Goal: Find specific page/section: Find specific page/section

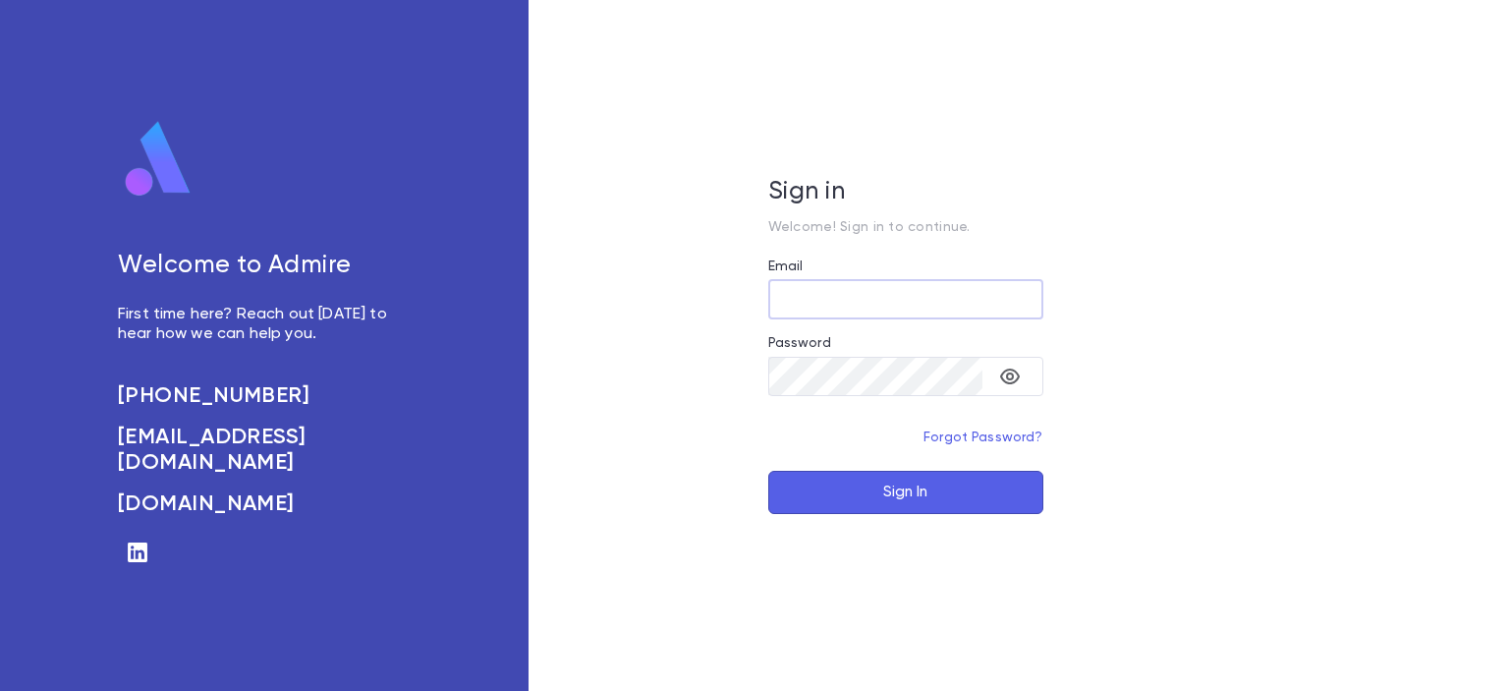
type input "**********"
click at [857, 499] on button "Sign In" at bounding box center [905, 492] width 275 height 43
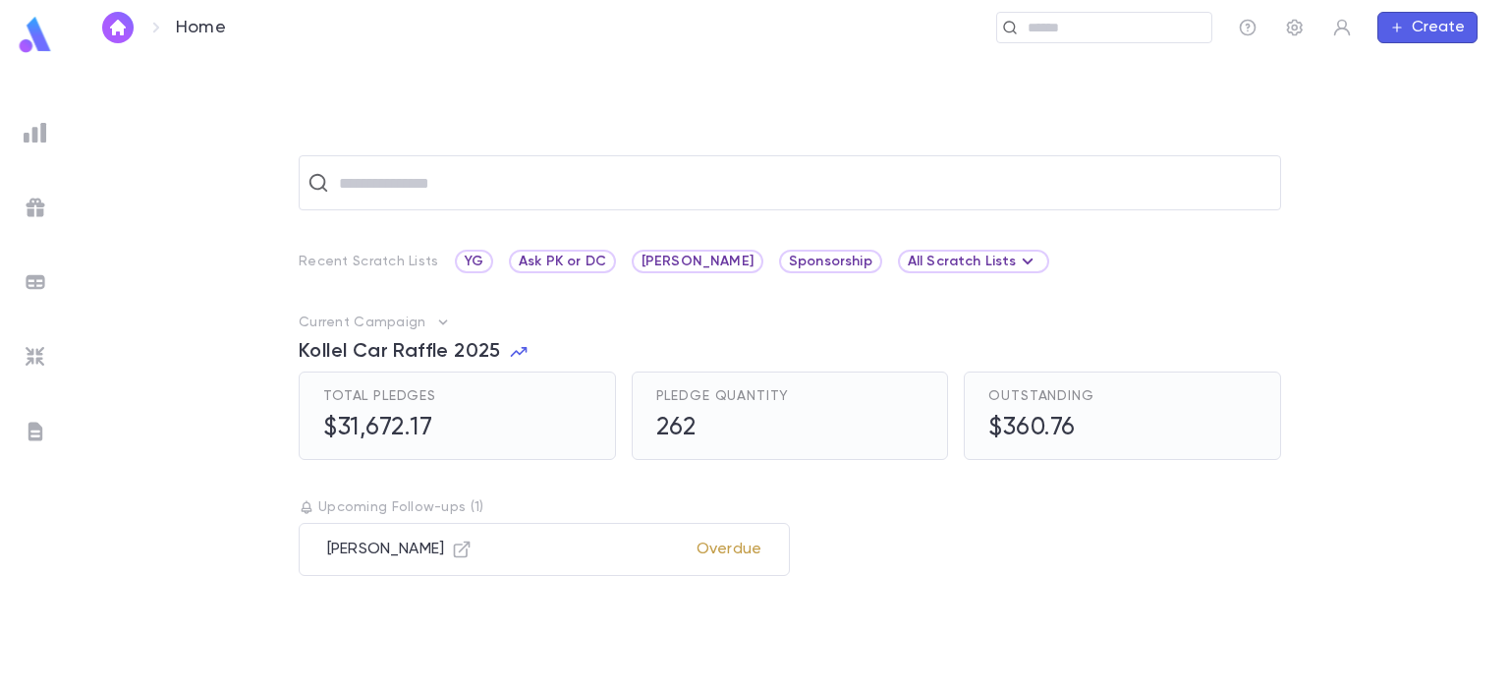
click at [34, 366] on img at bounding box center [36, 357] width 24 height 24
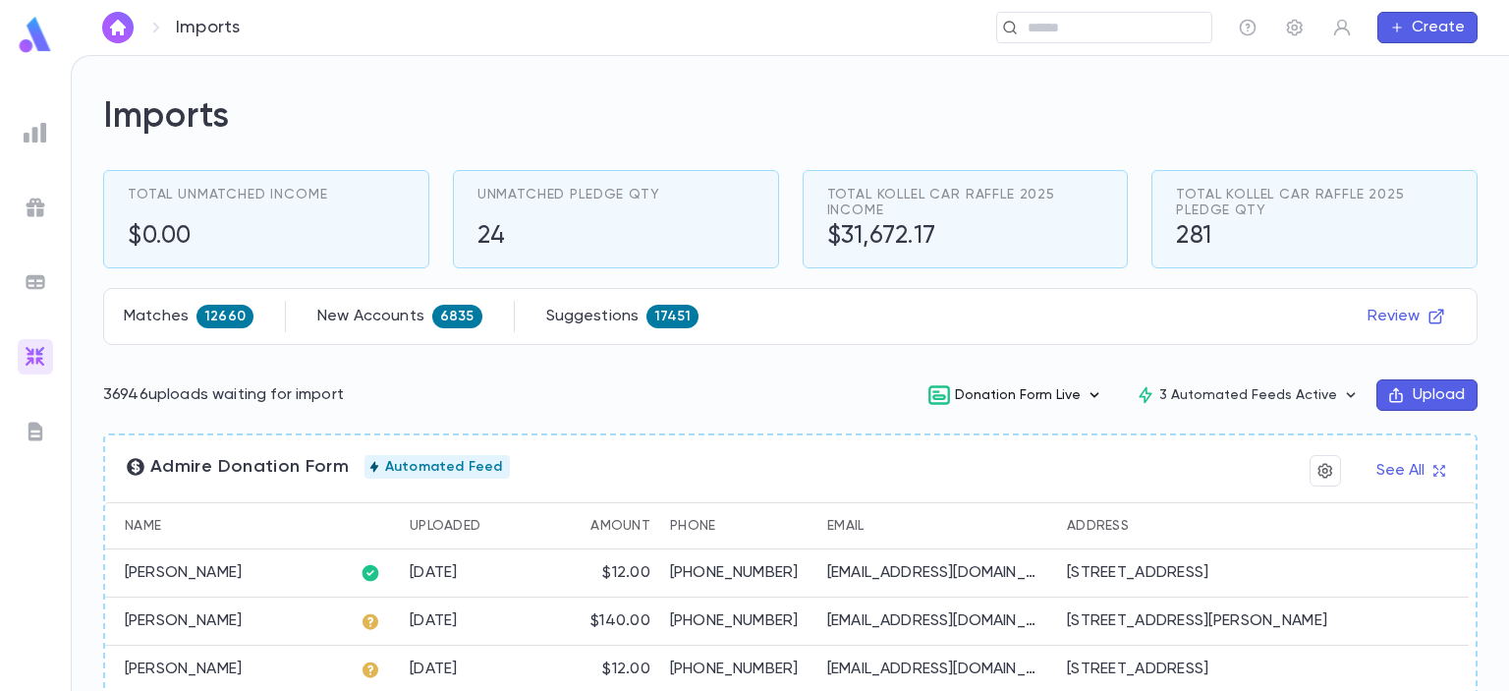
click at [1010, 393] on button "Donation Form Live" at bounding box center [1016, 394] width 208 height 37
click at [960, 442] on li "View" at bounding box center [1026, 435] width 204 height 31
click at [1015, 399] on button "Donation Form Live" at bounding box center [1016, 394] width 208 height 37
click at [786, 391] on div at bounding box center [754, 345] width 1509 height 691
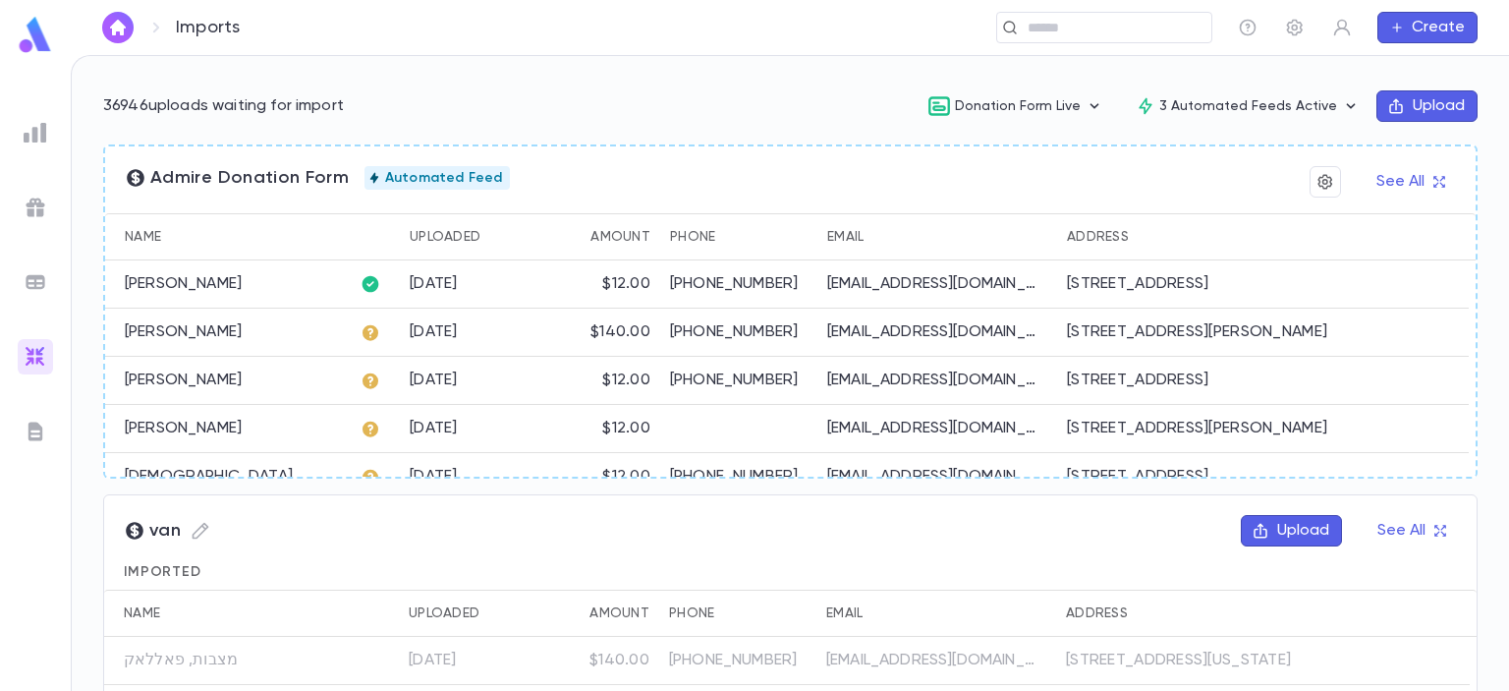
scroll to position [296, 0]
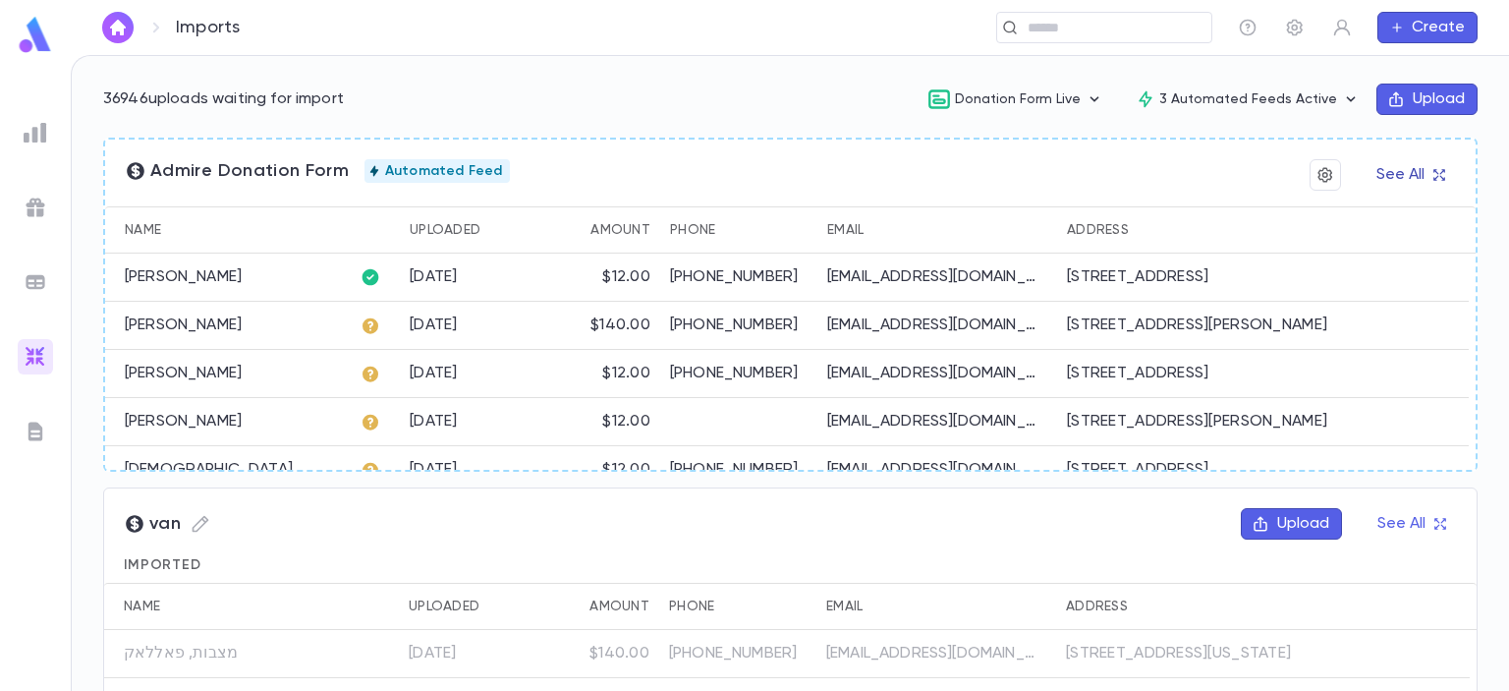
click at [1383, 172] on button "See All" at bounding box center [1410, 174] width 91 height 31
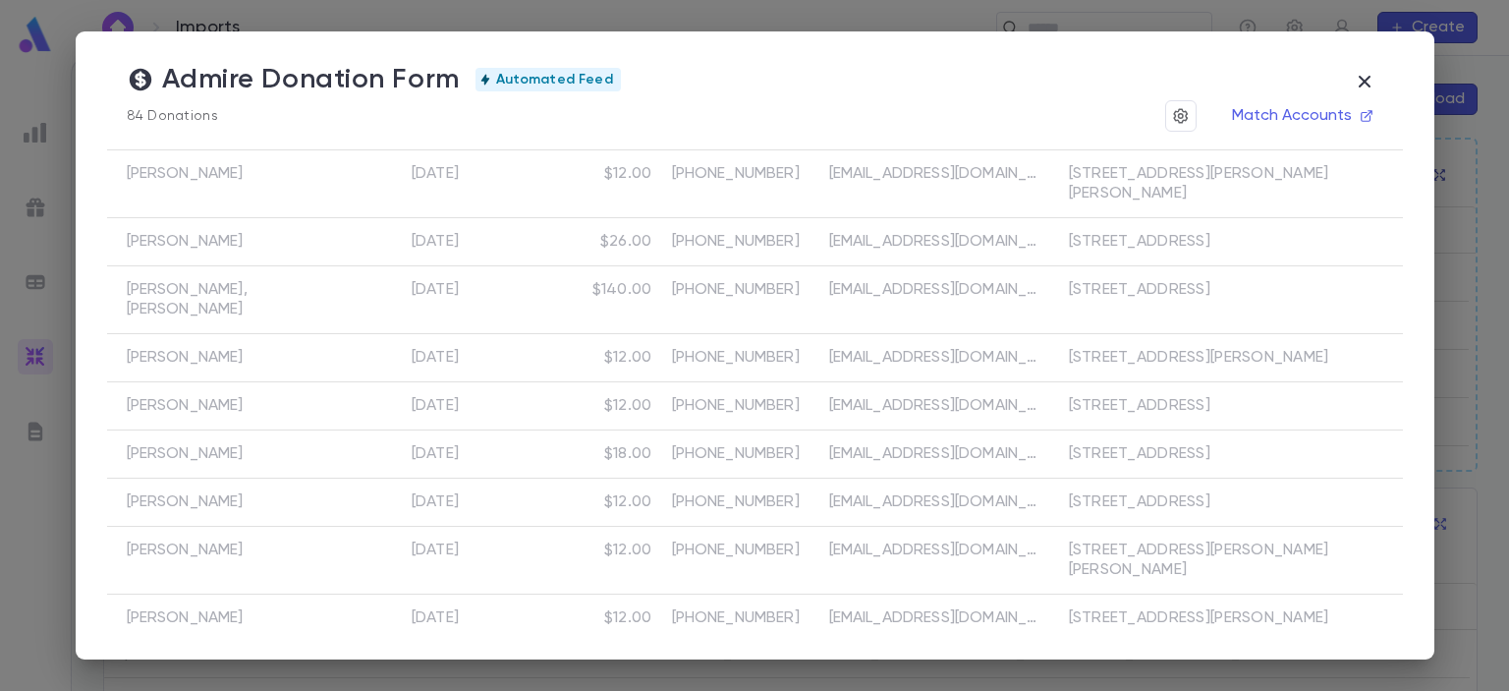
scroll to position [3450, 0]
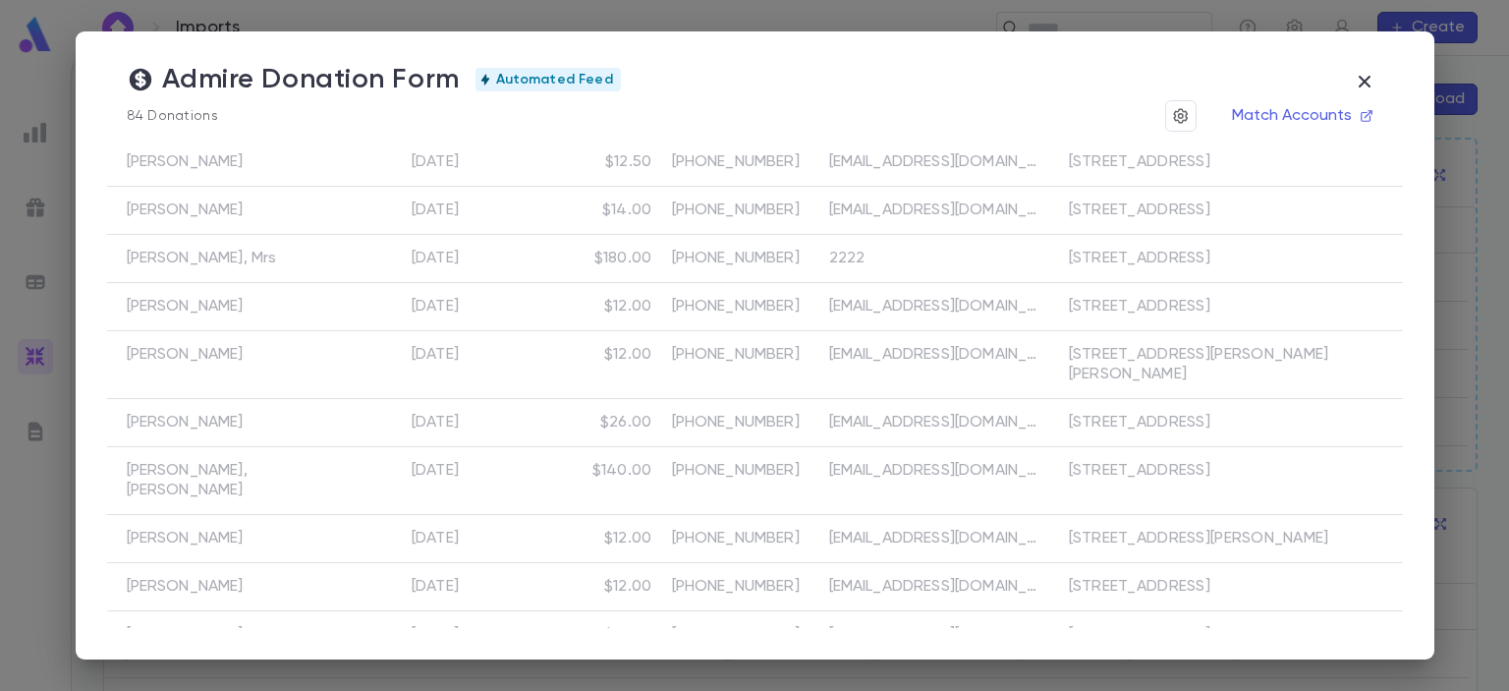
scroll to position [3280, 0]
click at [1368, 81] on icon "button" at bounding box center [1364, 82] width 12 height 12
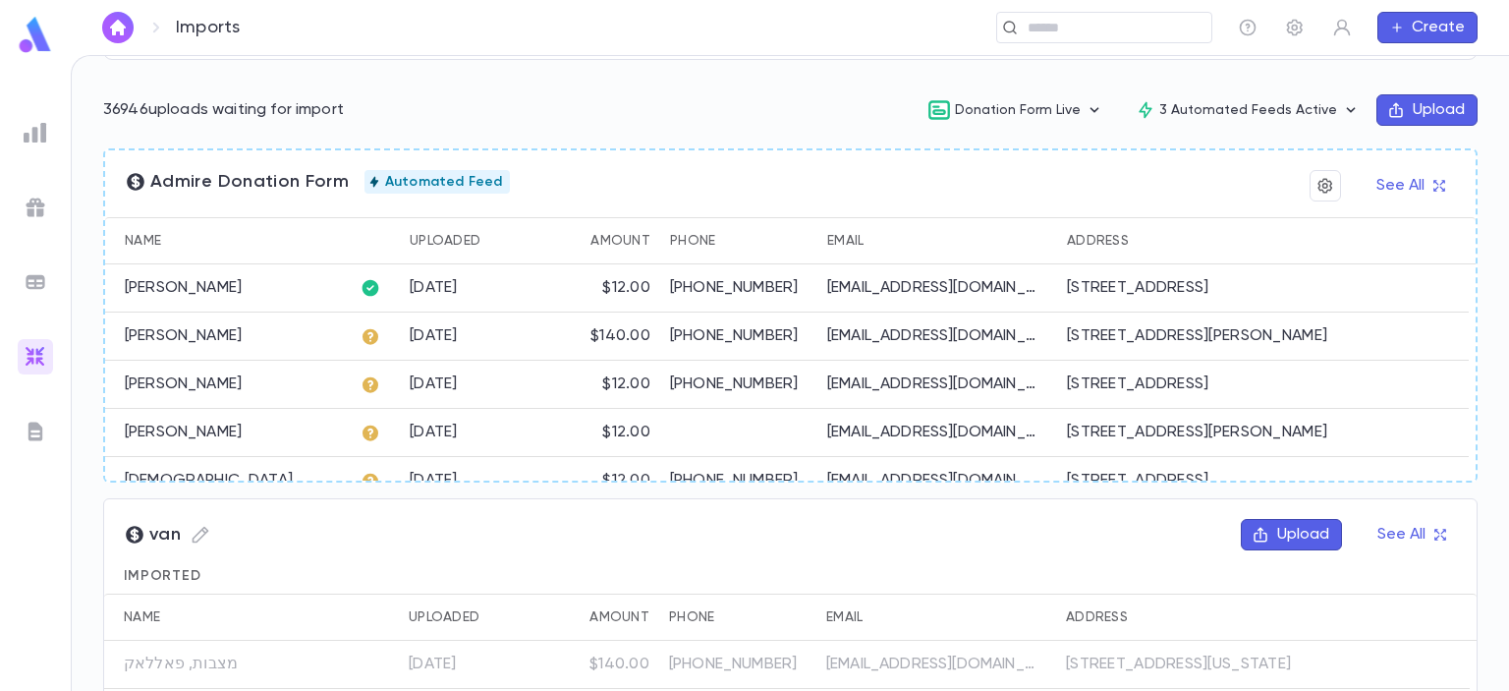
scroll to position [223, 0]
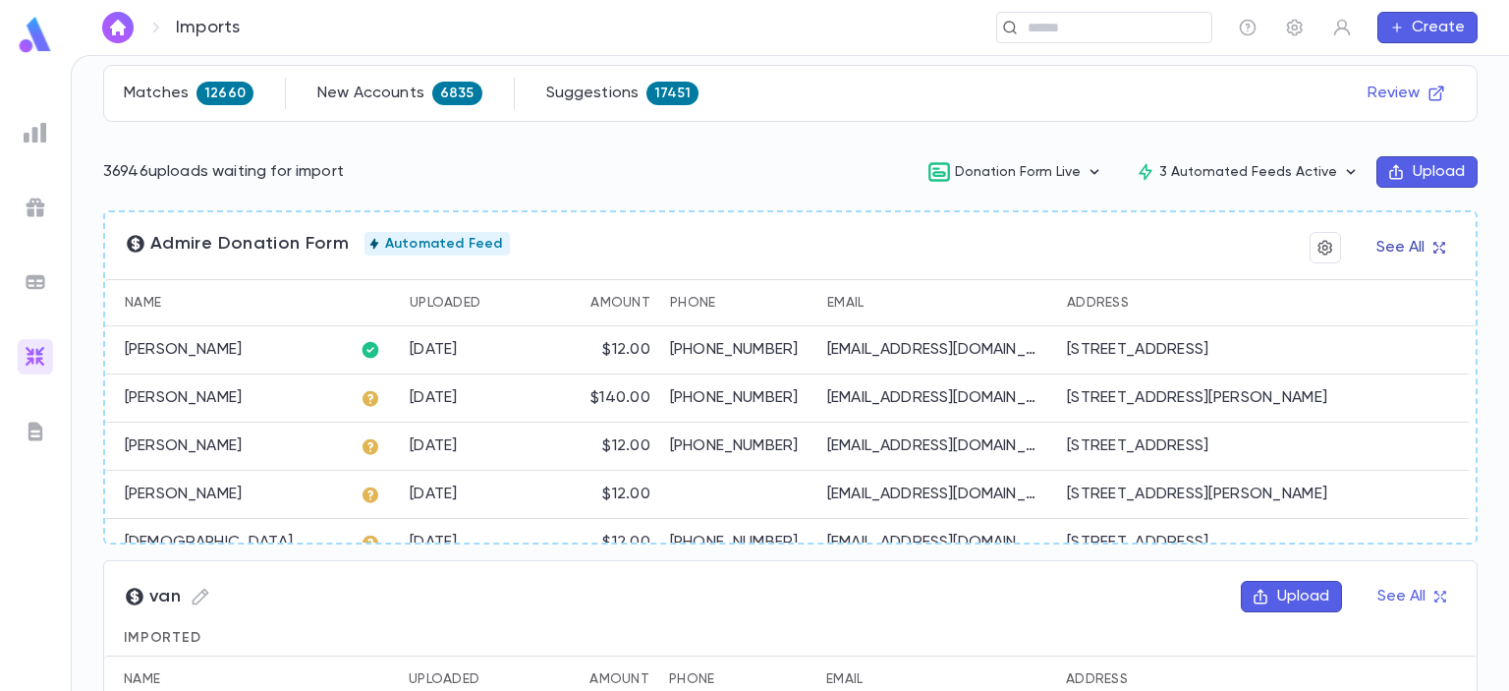
click at [1393, 246] on button "See All" at bounding box center [1410, 247] width 91 height 31
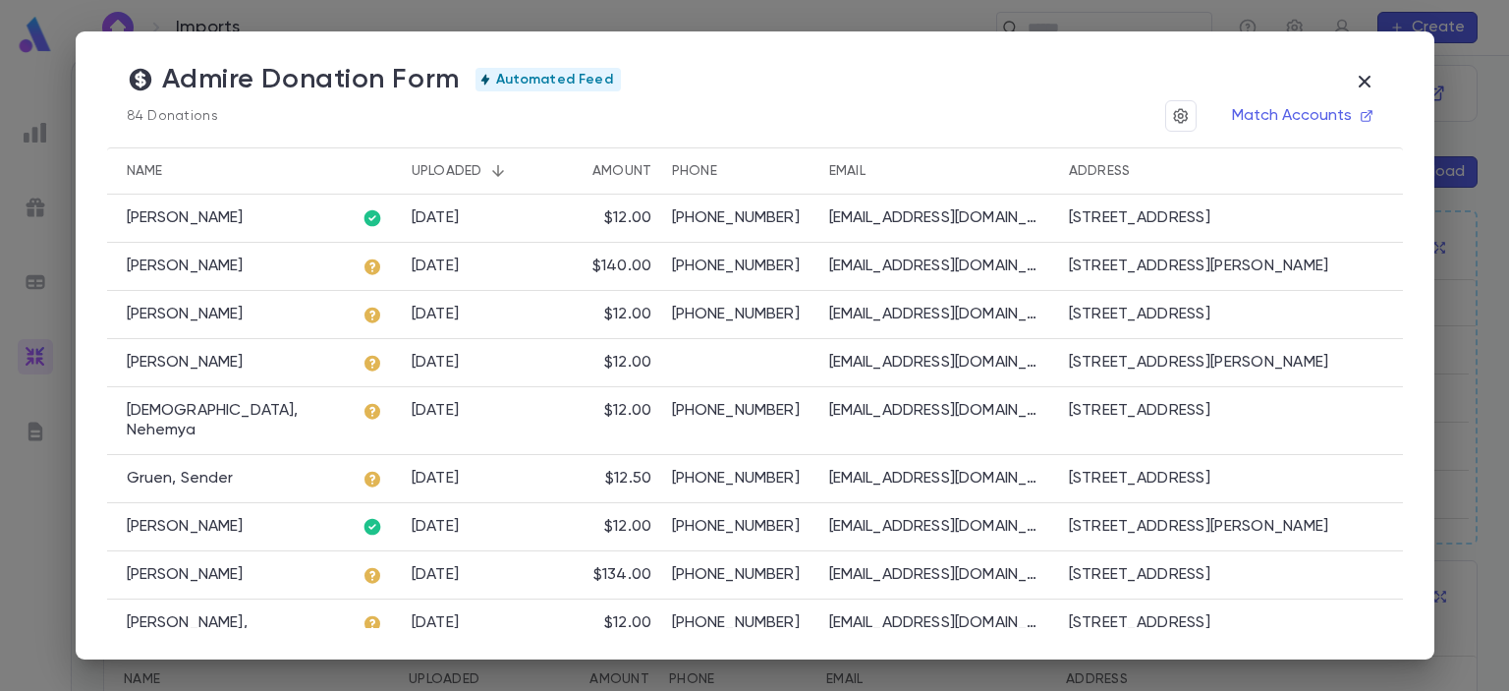
drag, startPoint x: 577, startPoint y: 210, endPoint x: 563, endPoint y: 220, distance: 16.9
click at [563, 220] on div "$12.00" at bounding box center [605, 219] width 113 height 48
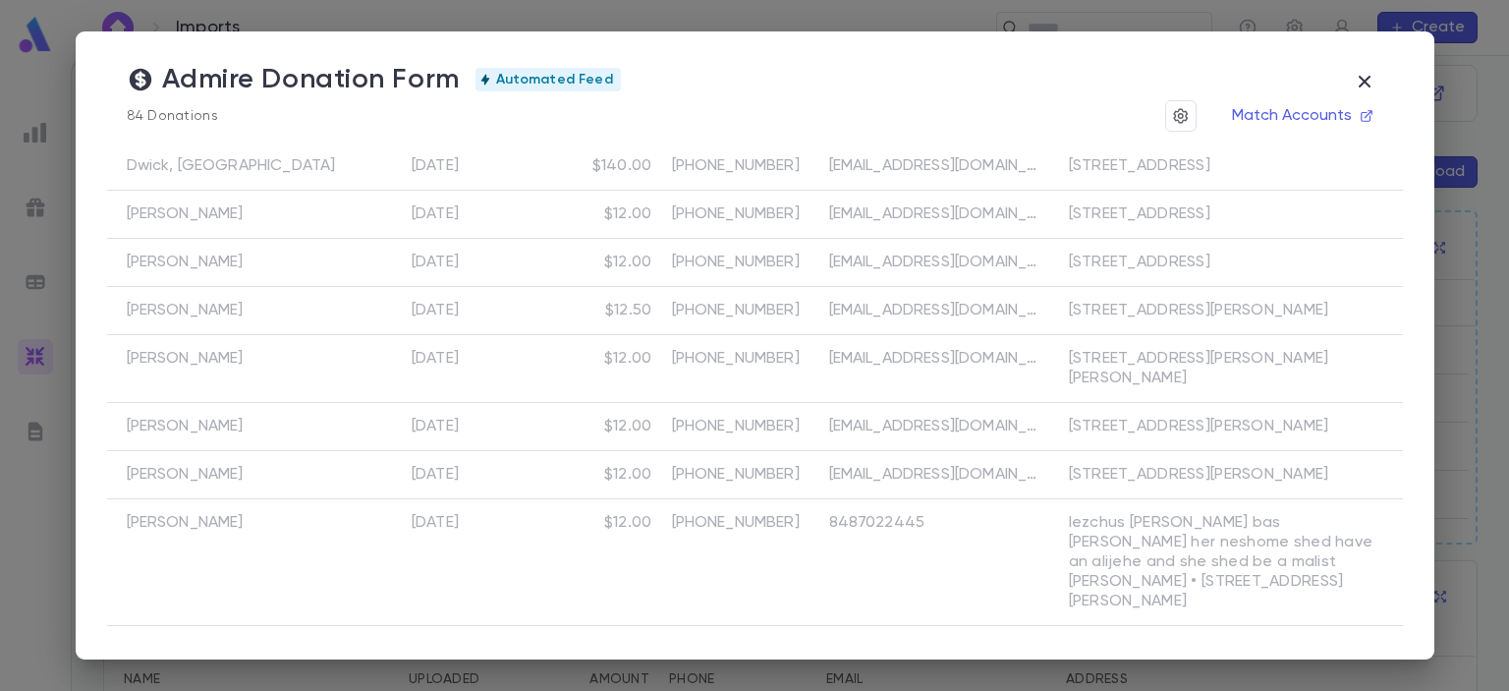
scroll to position [2035, 0]
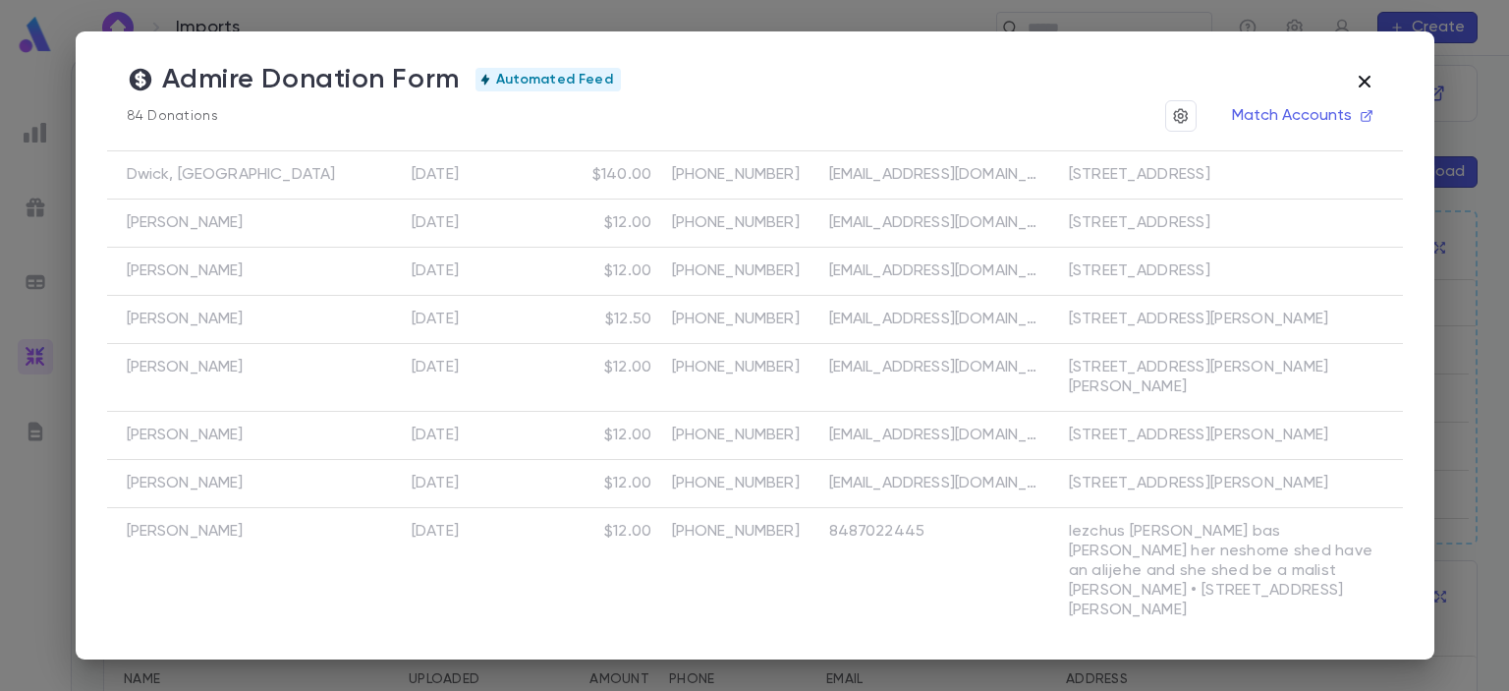
click at [1368, 82] on icon "button" at bounding box center [1364, 82] width 12 height 12
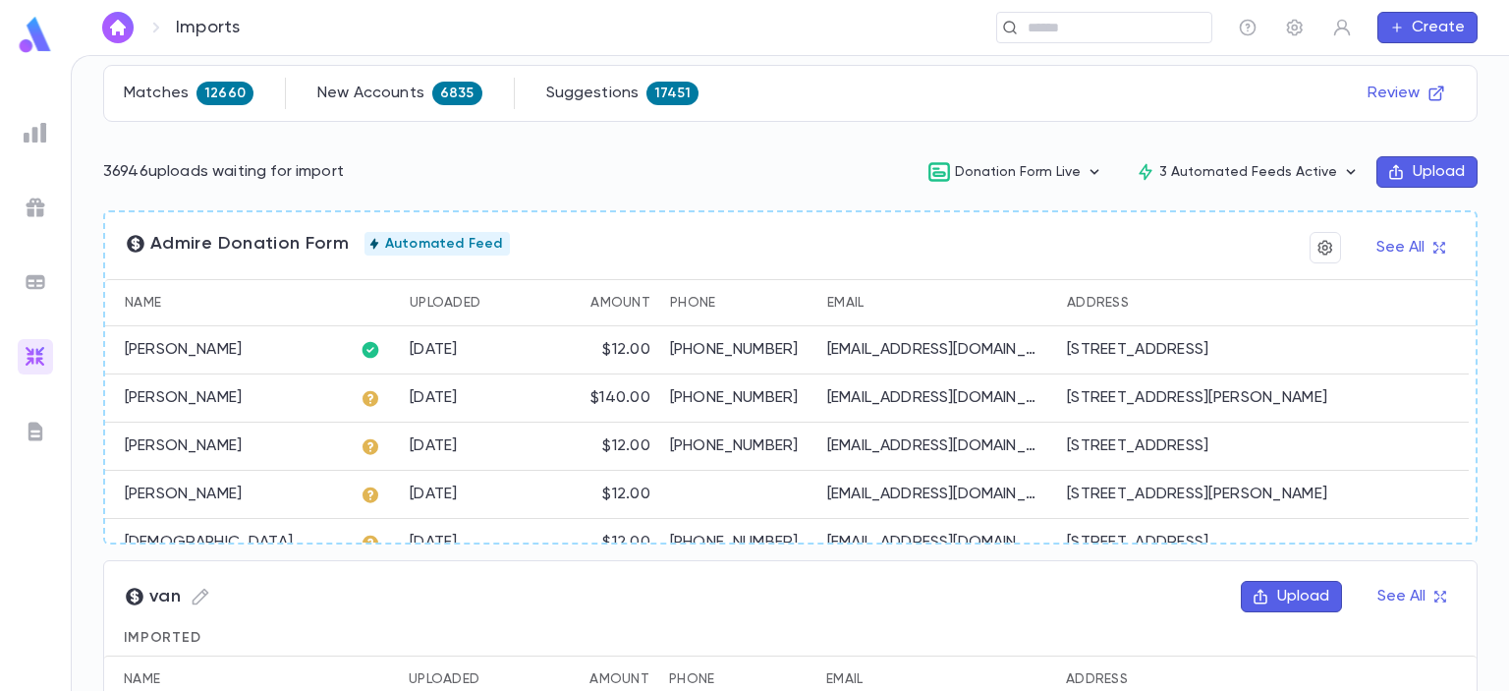
scroll to position [0, 0]
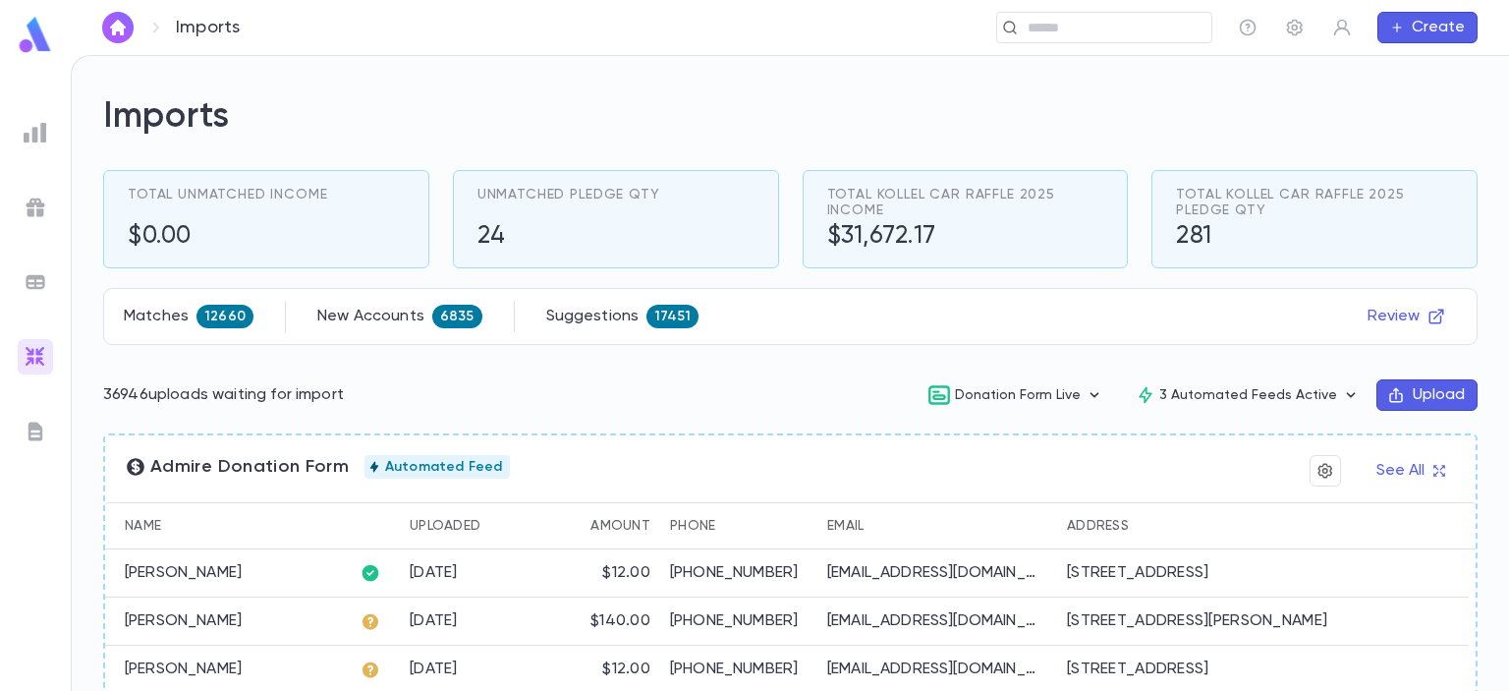
click at [32, 124] on img at bounding box center [36, 133] width 24 height 24
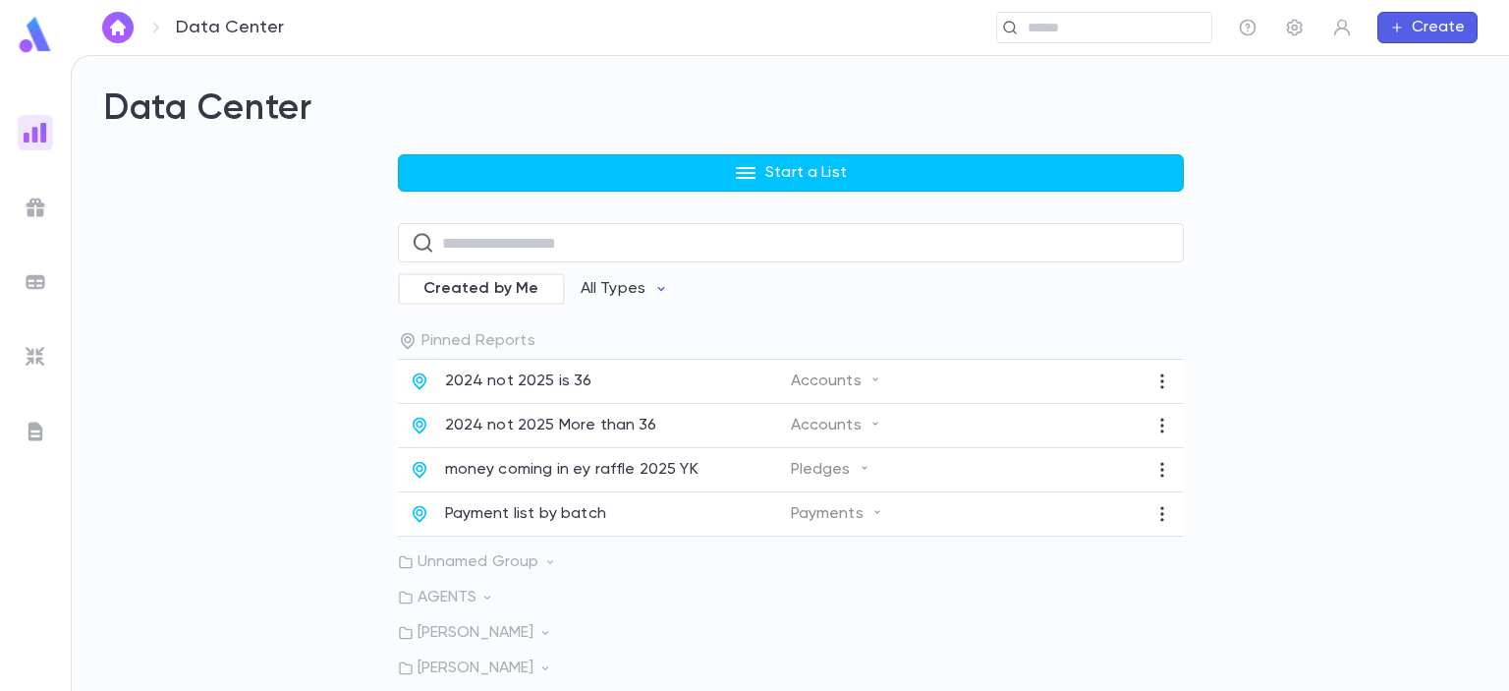
click at [43, 215] on img at bounding box center [36, 208] width 24 height 24
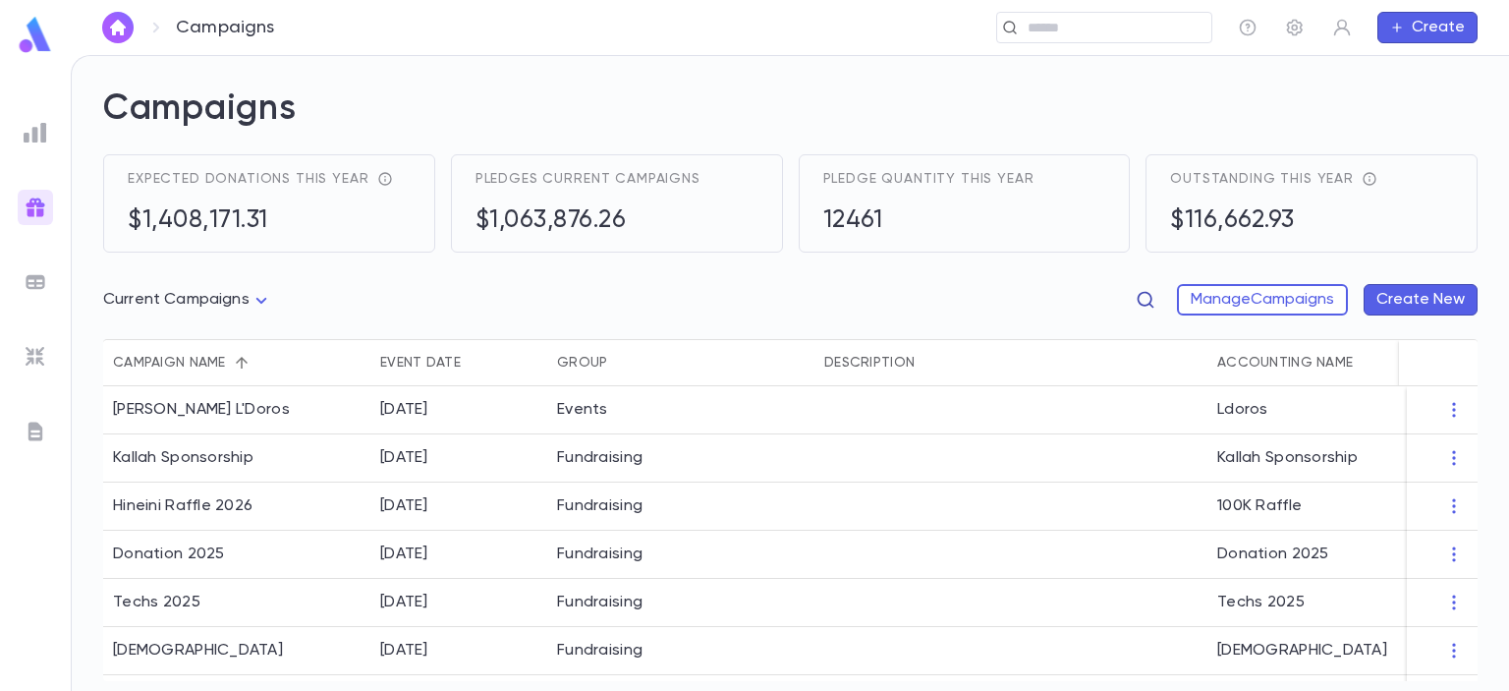
click at [1146, 305] on icon "button" at bounding box center [1146, 300] width 20 height 20
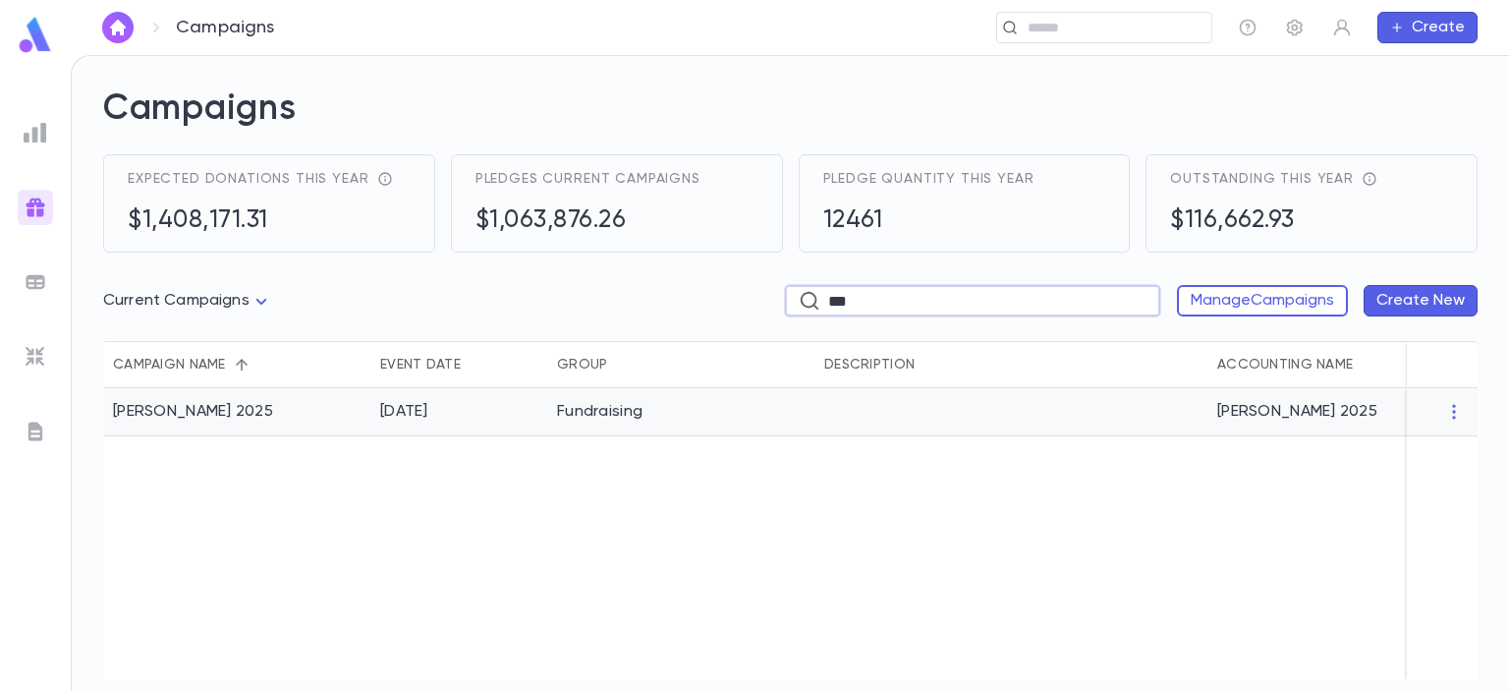
click at [249, 412] on div "[PERSON_NAME] 2025" at bounding box center [193, 412] width 160 height 20
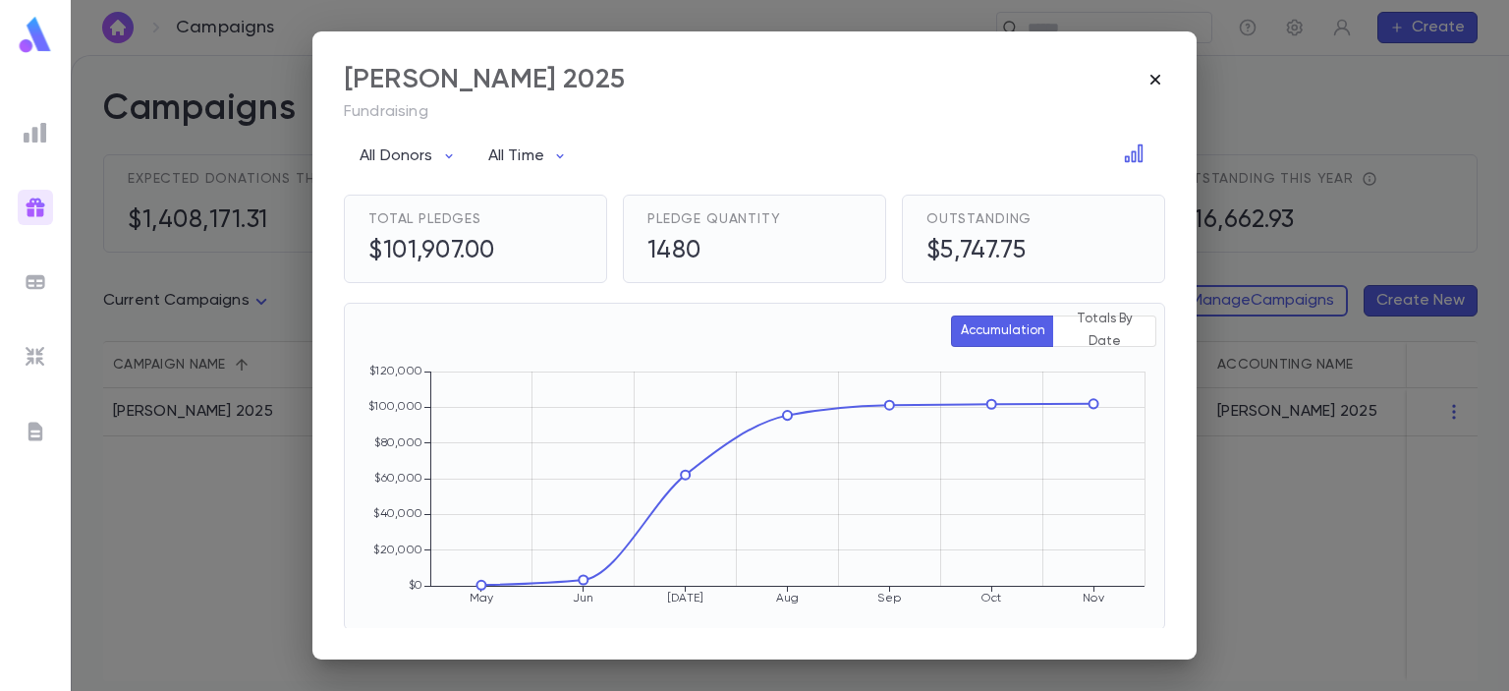
click at [1160, 78] on icon "button" at bounding box center [1156, 80] width 20 height 20
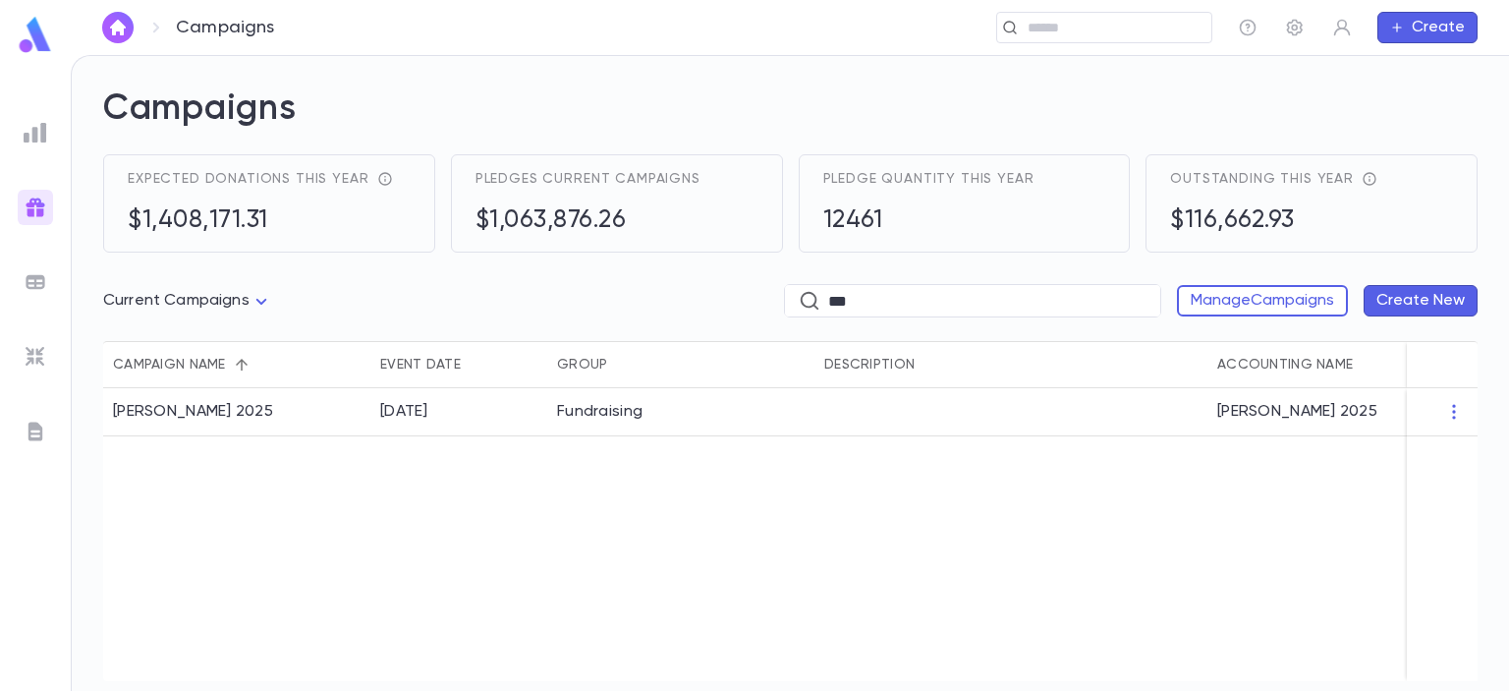
click at [867, 290] on input "***" at bounding box center [987, 301] width 318 height 30
type input "*"
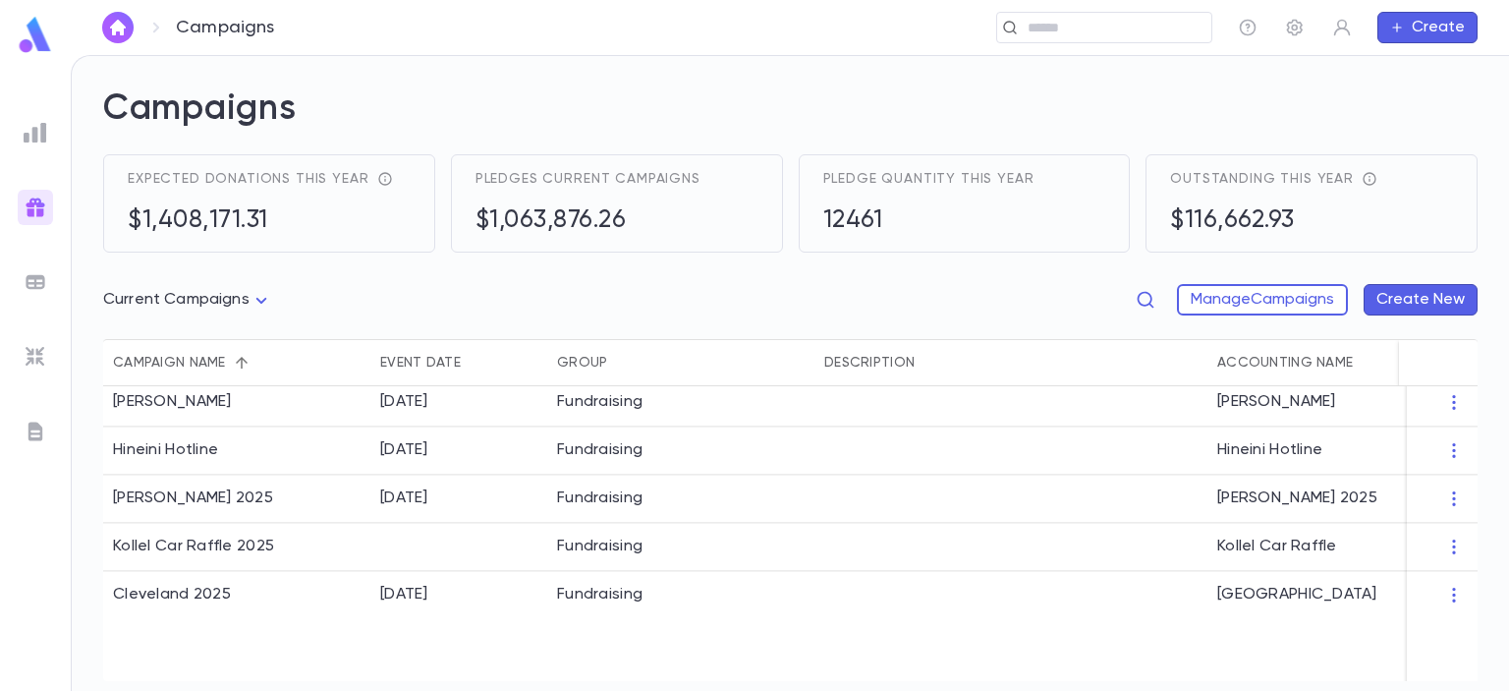
scroll to position [297, 0]
click at [208, 538] on div "Kollel Car Raffle 2025" at bounding box center [193, 545] width 161 height 20
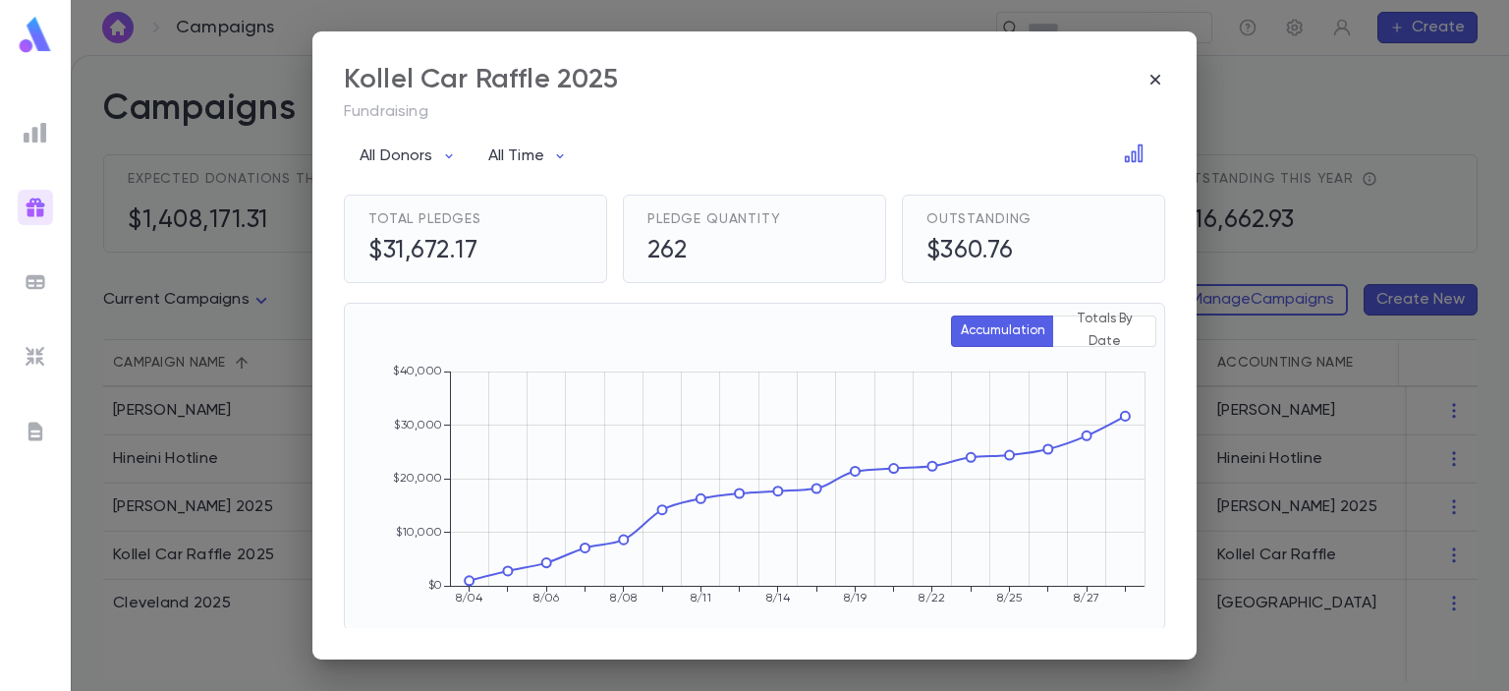
click at [1154, 76] on icon "button" at bounding box center [1156, 80] width 20 height 20
